Goal: Transaction & Acquisition: Purchase product/service

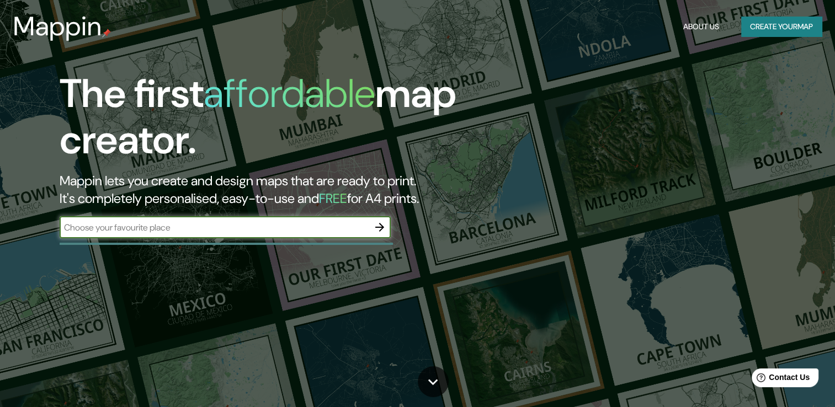
click at [264, 224] on input "text" at bounding box center [214, 227] width 309 height 13
type input "[GEOGRAPHIC_DATA]"
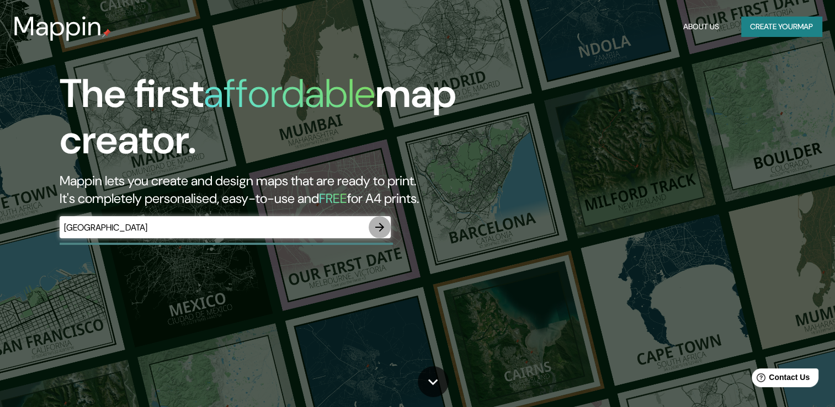
click at [386, 229] on icon "button" at bounding box center [379, 227] width 13 height 13
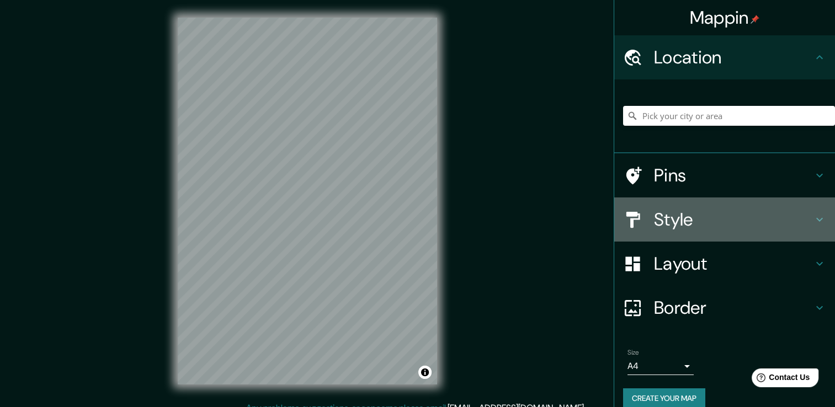
click at [665, 219] on h4 "Style" at bounding box center [733, 220] width 159 height 22
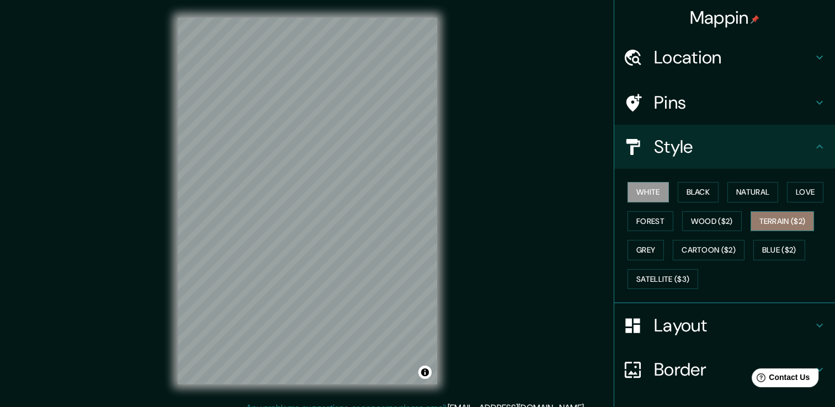
click at [784, 224] on button "Terrain ($2)" at bounding box center [783, 221] width 64 height 20
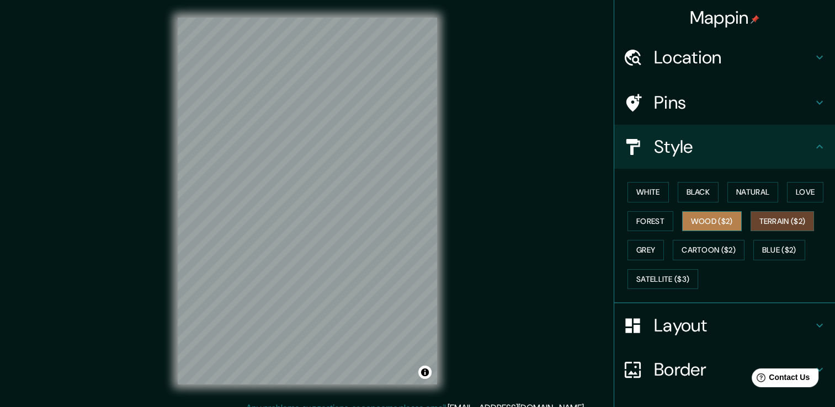
click at [715, 219] on button "Wood ($2)" at bounding box center [712, 221] width 60 height 20
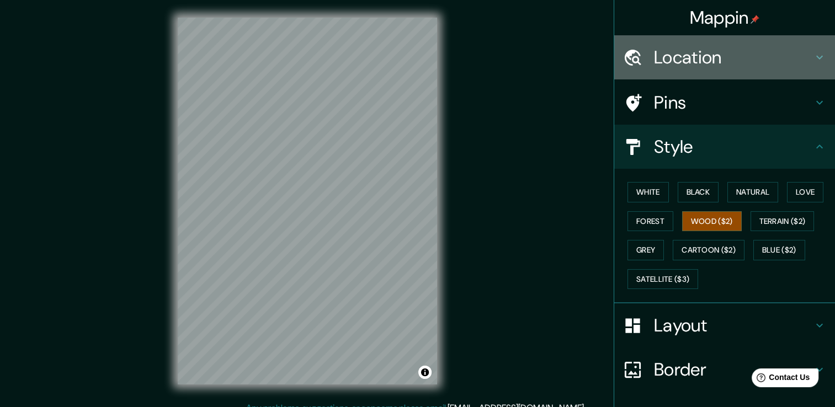
click at [739, 56] on h4 "Location" at bounding box center [733, 57] width 159 height 22
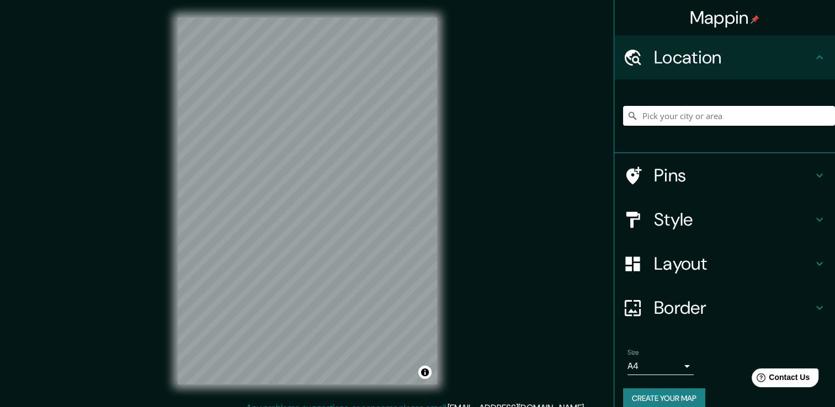
click at [683, 125] on input "Pick your city or area" at bounding box center [729, 116] width 212 height 20
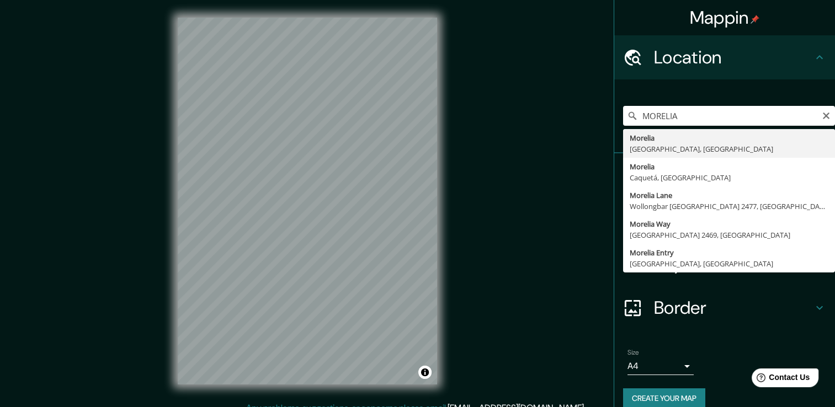
type input "[GEOGRAPHIC_DATA], [GEOGRAPHIC_DATA], [GEOGRAPHIC_DATA]"
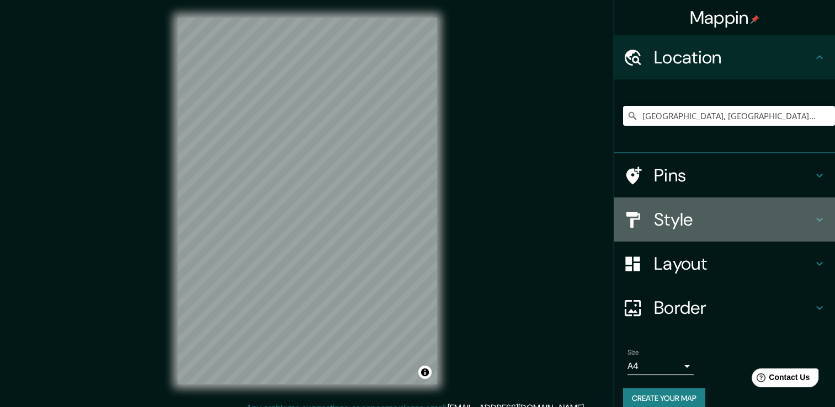
click at [638, 208] on div "Style" at bounding box center [724, 220] width 221 height 44
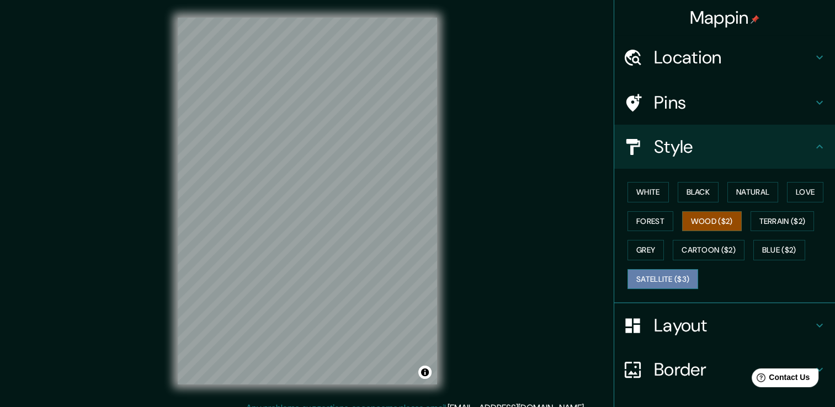
click at [648, 279] on button "Satellite ($3)" at bounding box center [663, 279] width 71 height 20
click at [441, 209] on div "© Mapbox © OpenStreetMap Improve this map © Maxar" at bounding box center [307, 201] width 295 height 402
click at [700, 216] on button "Wood ($2)" at bounding box center [712, 221] width 60 height 20
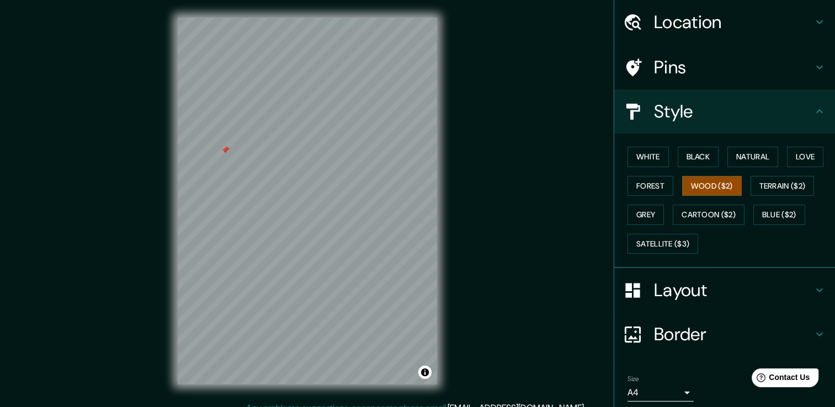
scroll to position [75, 0]
